Goal: Communication & Community: Answer question/provide support

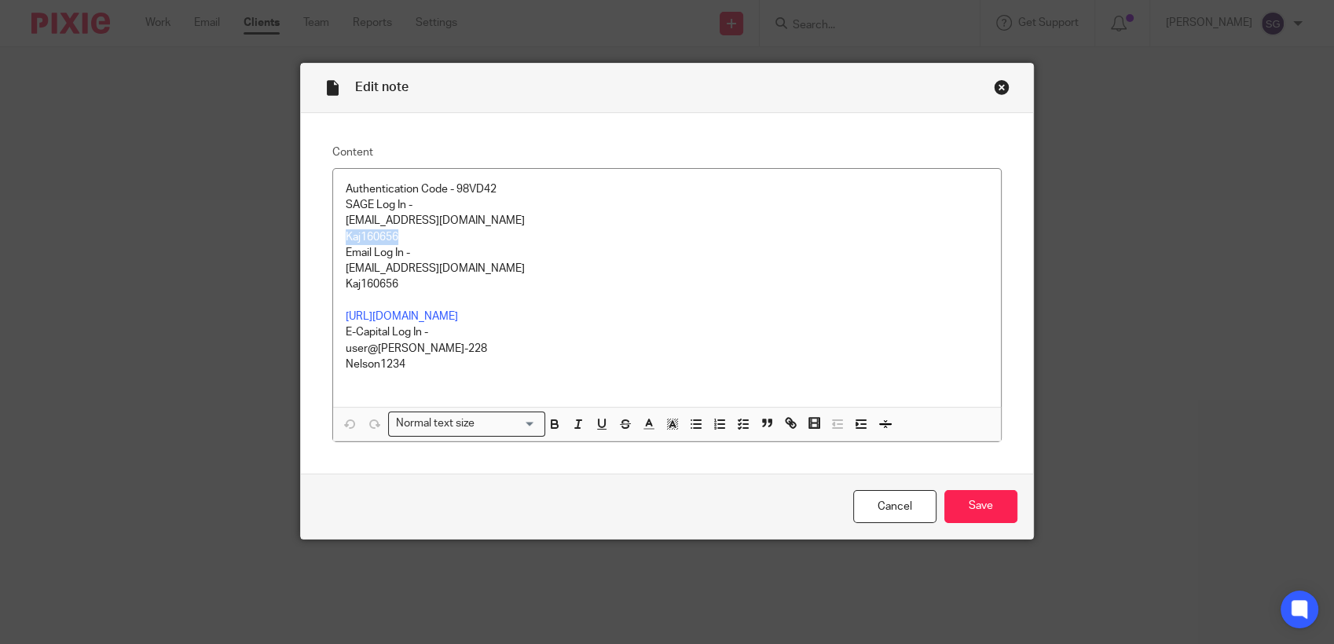
click at [997, 90] on div "Close this dialog window" at bounding box center [1002, 87] width 16 height 16
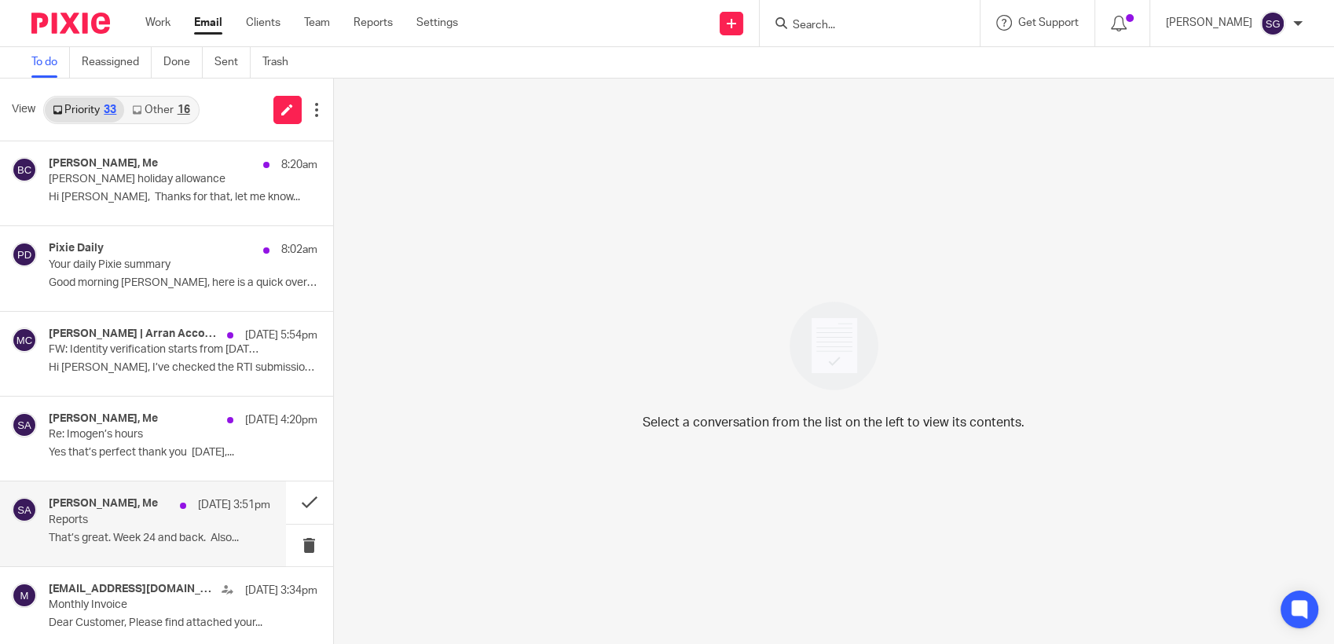
click at [119, 541] on p "That’s great. Week 24 and back. Also..." at bounding box center [160, 538] width 222 height 13
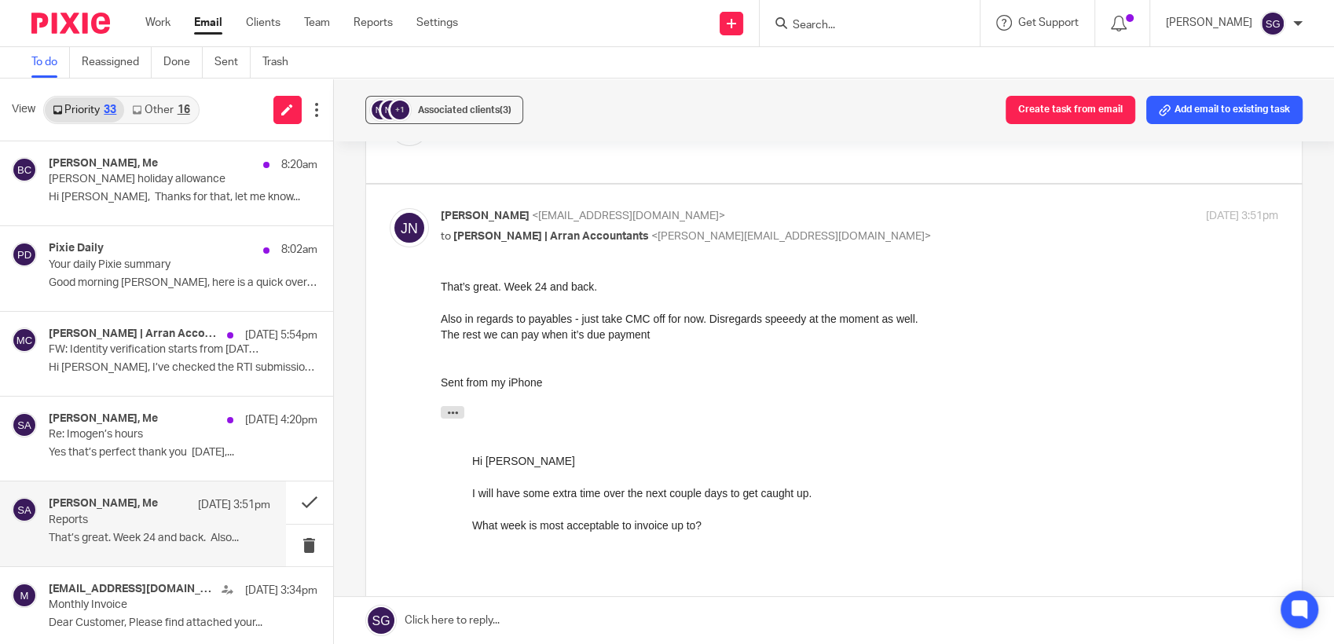
scroll to position [436, 0]
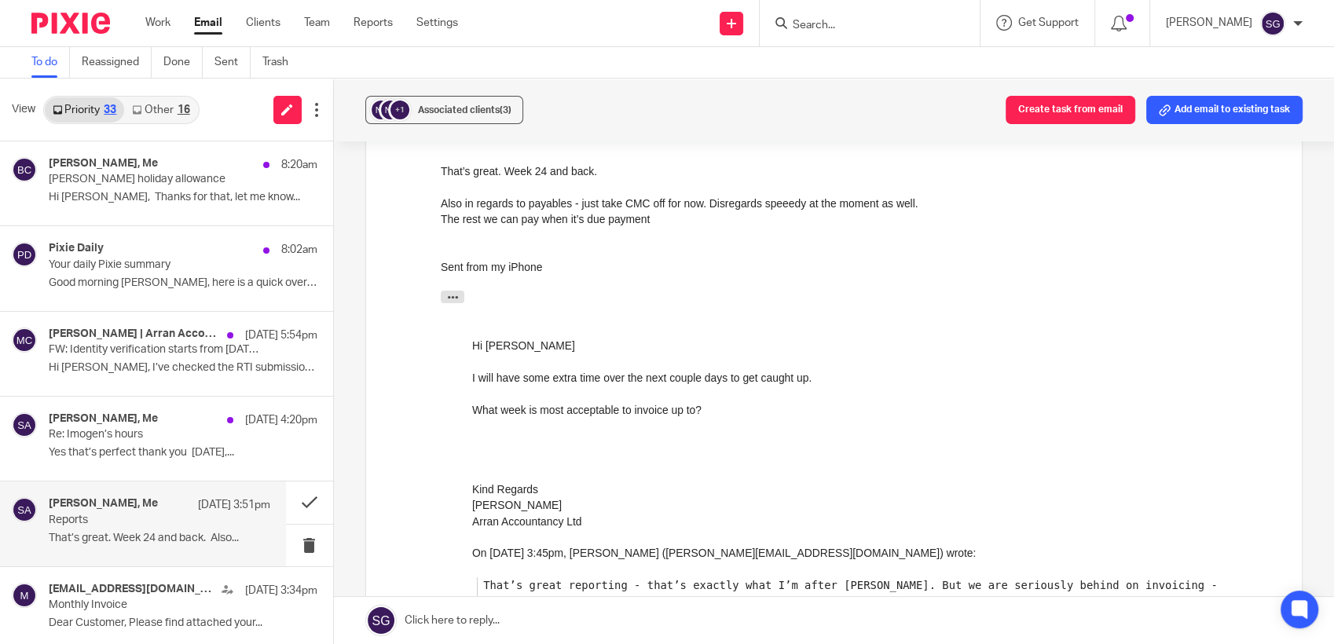
click at [546, 601] on link at bounding box center [834, 620] width 1001 height 47
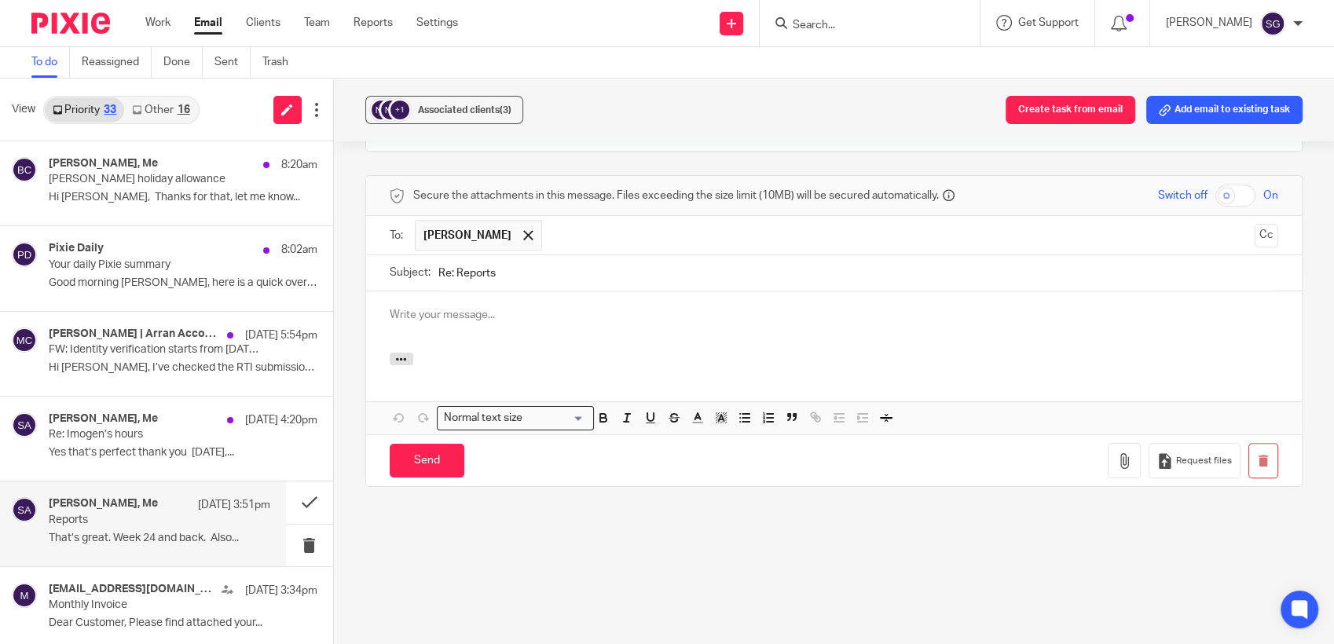
scroll to position [0, 0]
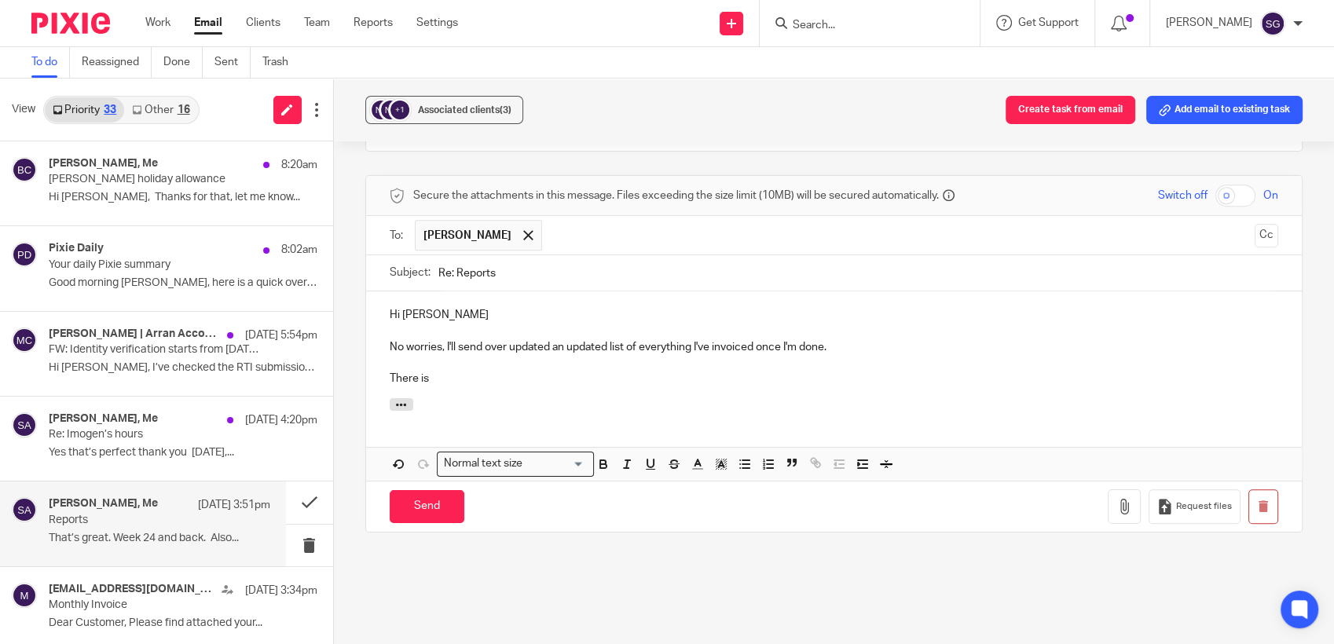
click at [551, 355] on p "No worries, I'll send over updated an updated list of everything I've invoiced …" at bounding box center [835, 347] width 890 height 16
click at [797, 355] on p "No worries, I'll send over an updated list of everything I've invoiced once I'm…" at bounding box center [835, 347] width 890 height 16
click at [588, 387] on p "There is" at bounding box center [835, 379] width 890 height 16
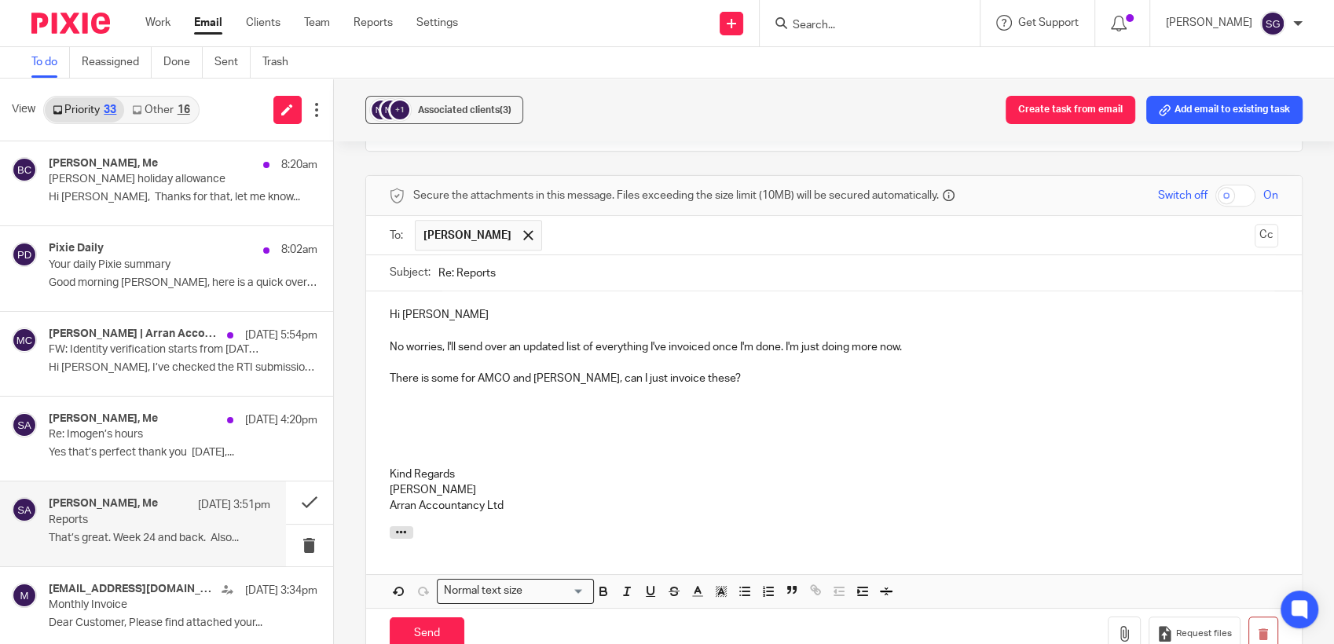
click at [710, 387] on p "There is some for AMCO and [PERSON_NAME], can I just invoice these?" at bounding box center [835, 379] width 890 height 16
click at [653, 20] on div "Send new email Create task Add client Request signature Get Support Contact Sup…" at bounding box center [908, 23] width 853 height 46
drag, startPoint x: 698, startPoint y: 60, endPoint x: 710, endPoint y: 91, distance: 33.9
click at [701, 64] on div "To do Reassigned Done Sent Trash" at bounding box center [667, 62] width 1334 height 31
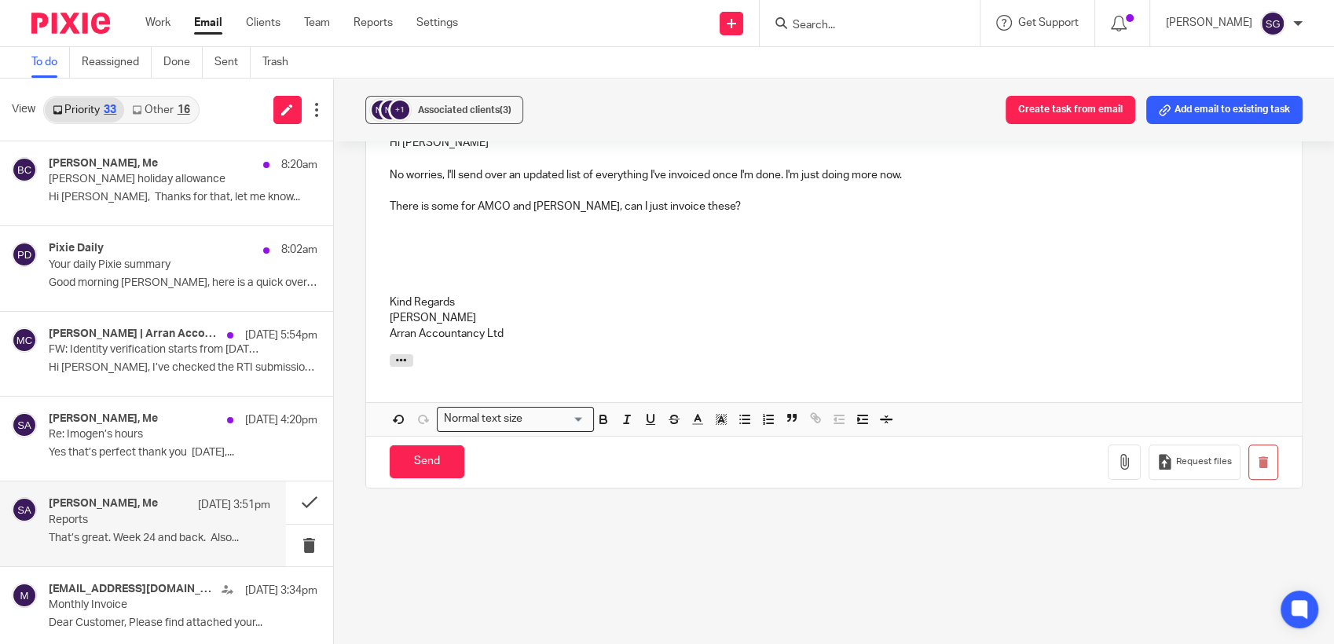
scroll to position [1273, 0]
click at [1249, 478] on button "button" at bounding box center [1264, 459] width 30 height 35
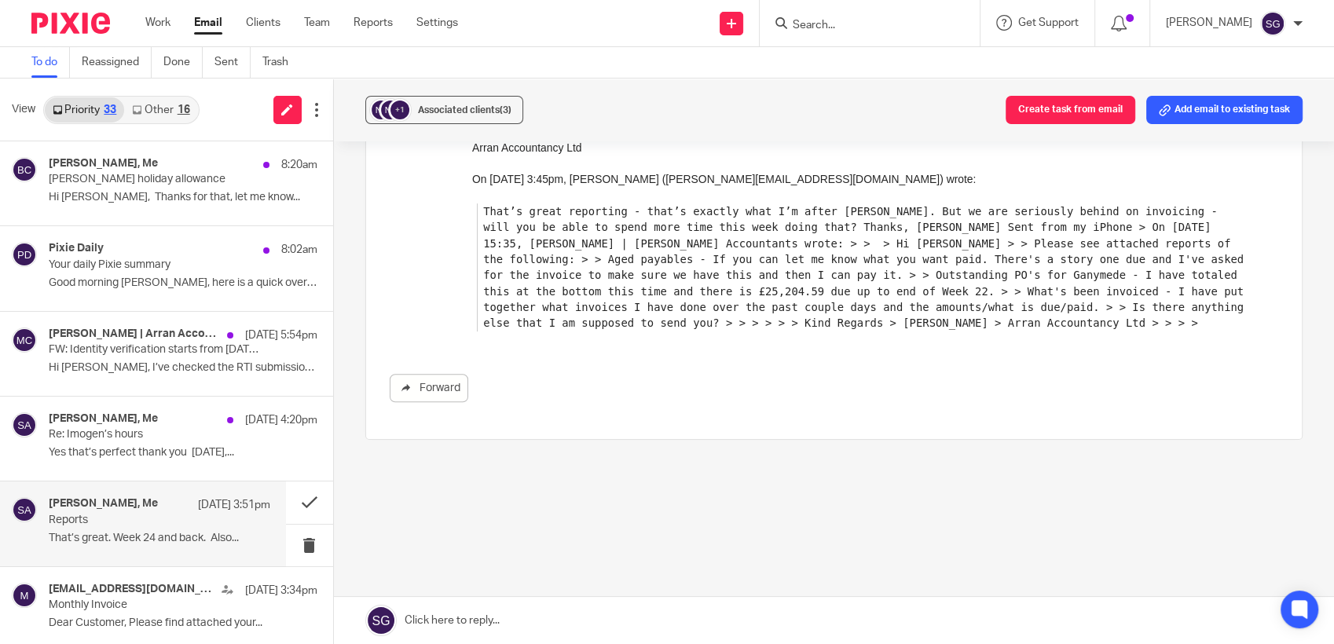
scroll to position [824, 0]
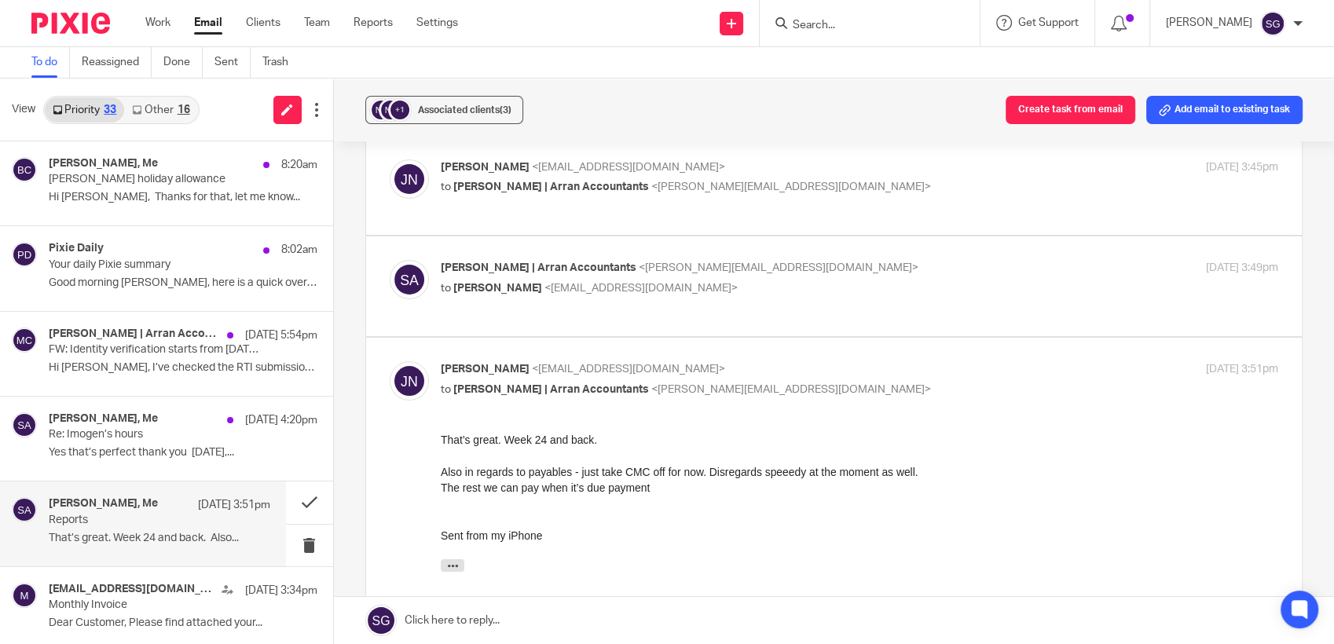
scroll to position [0, 0]
